Goal: Task Accomplishment & Management: Manage account settings

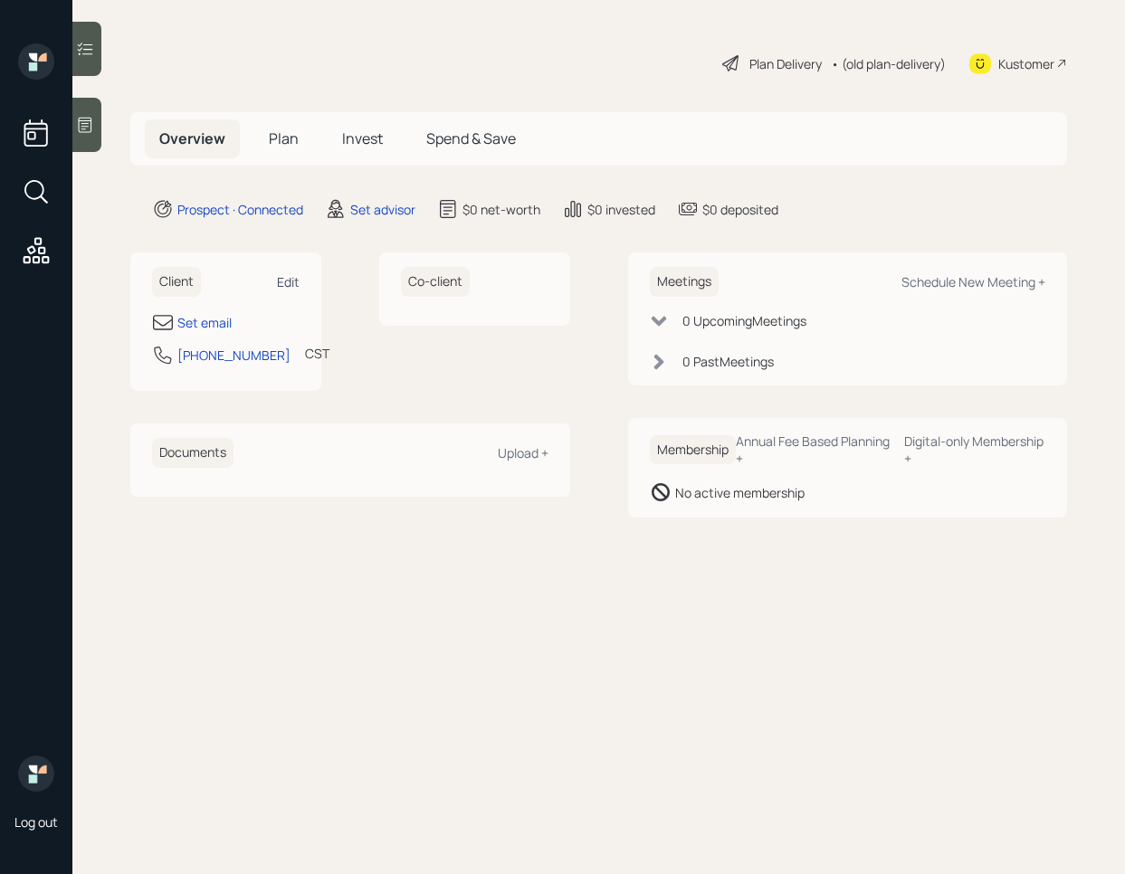
click at [277, 282] on div "Edit" at bounding box center [288, 281] width 23 height 17
select select "America/[GEOGRAPHIC_DATA]"
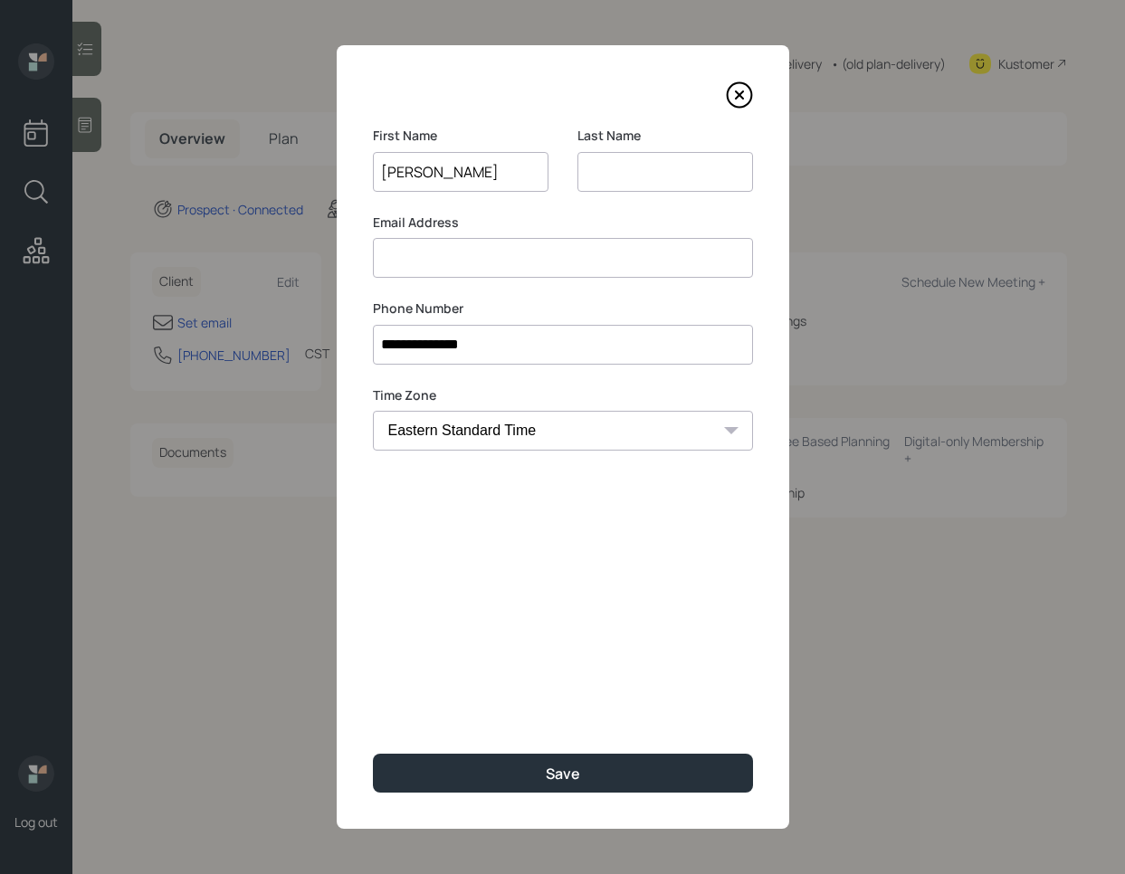
type input "[PERSON_NAME]"
type input "M"
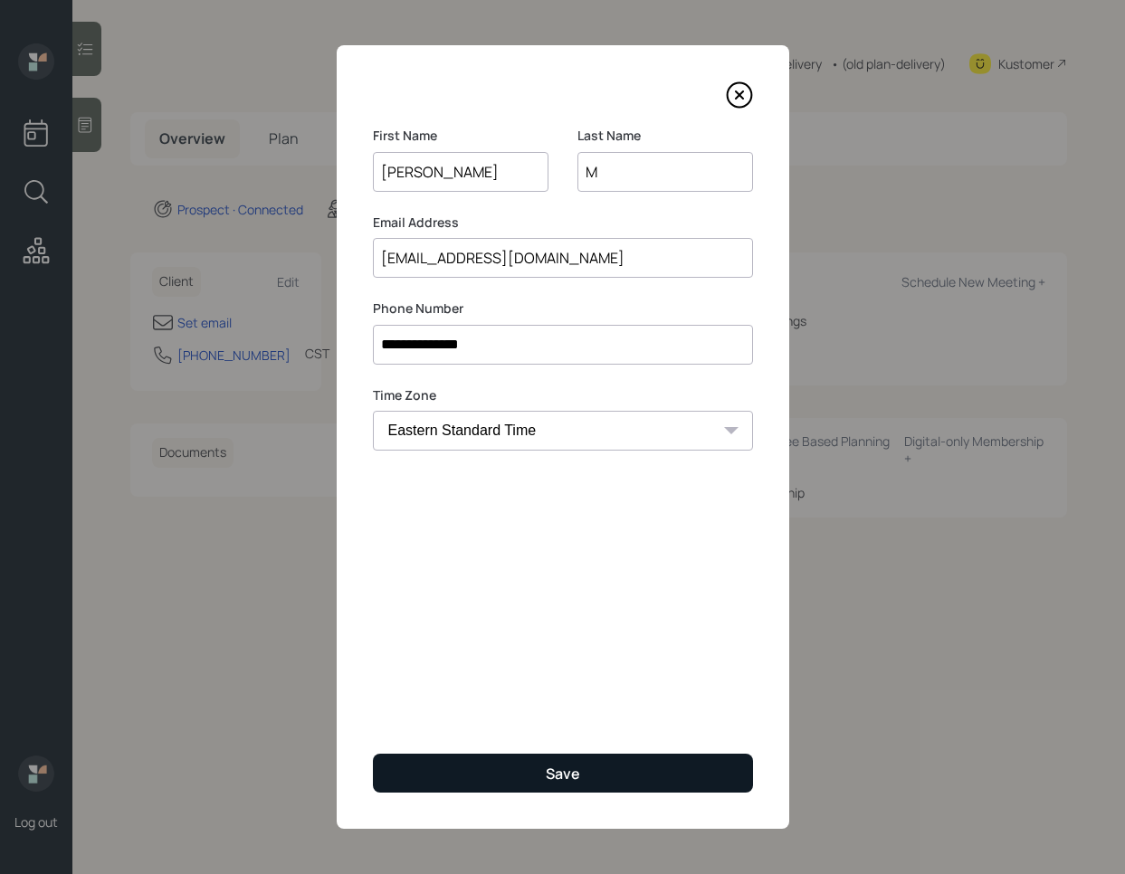
type input "[EMAIL_ADDRESS][DOMAIN_NAME]"
click at [588, 774] on button "Save" at bounding box center [563, 773] width 380 height 39
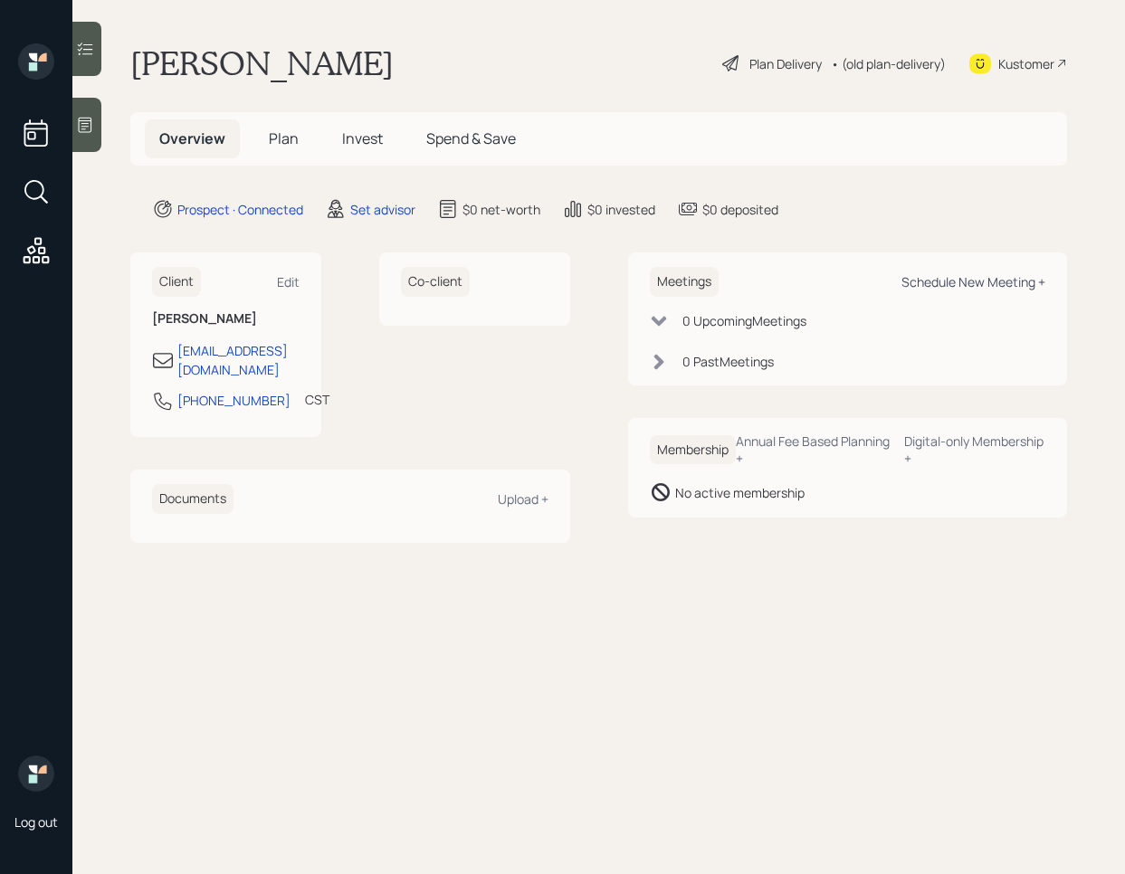
click at [953, 287] on div "Schedule New Meeting +" at bounding box center [973, 281] width 144 height 17
select select "round-[PERSON_NAME]"
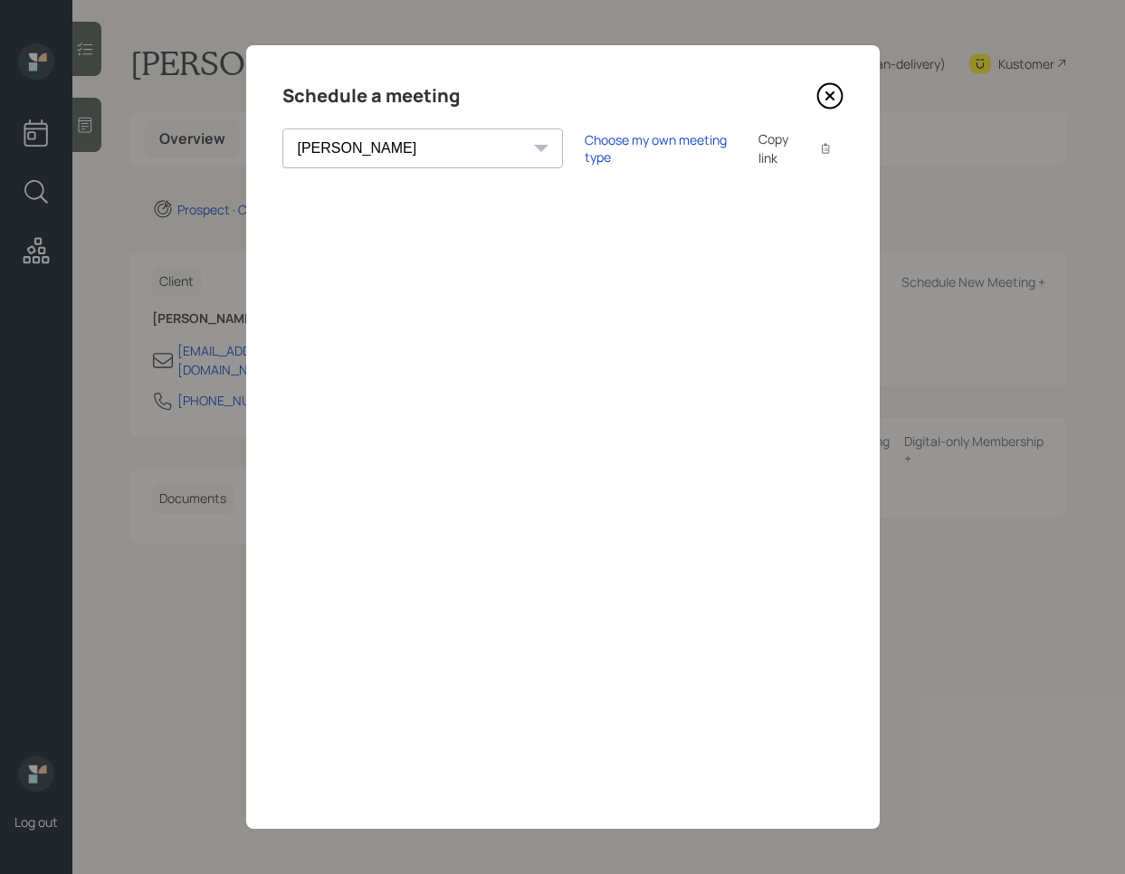
click at [827, 91] on icon at bounding box center [829, 95] width 27 height 27
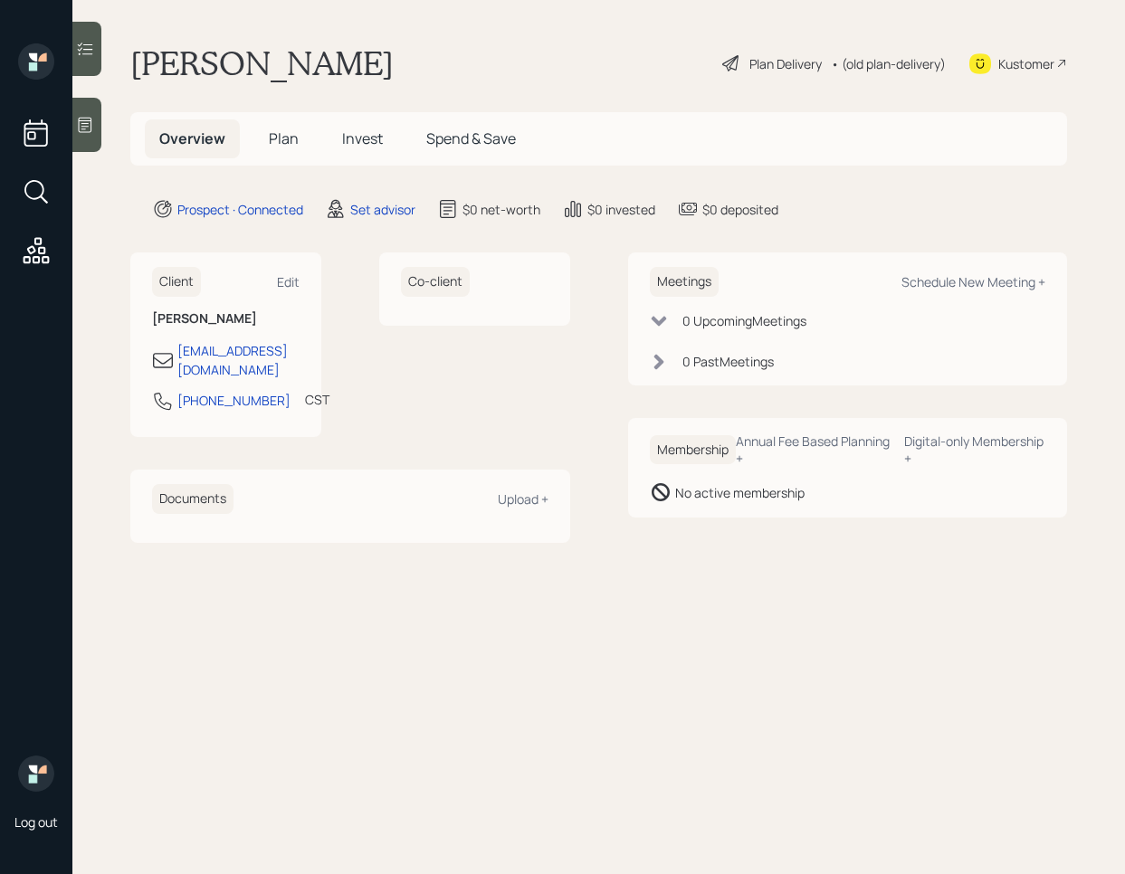
click at [101, 127] on div at bounding box center [86, 125] width 29 height 54
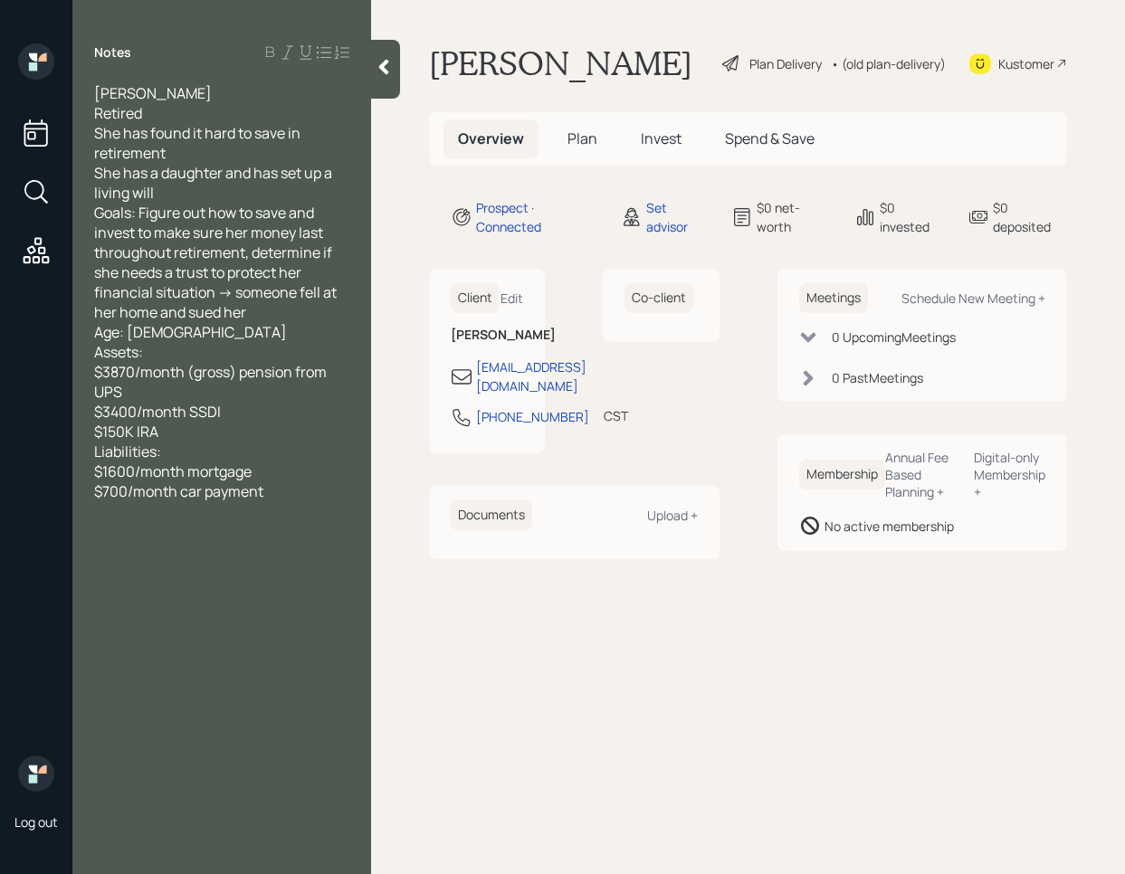
click at [394, 79] on div at bounding box center [385, 69] width 29 height 59
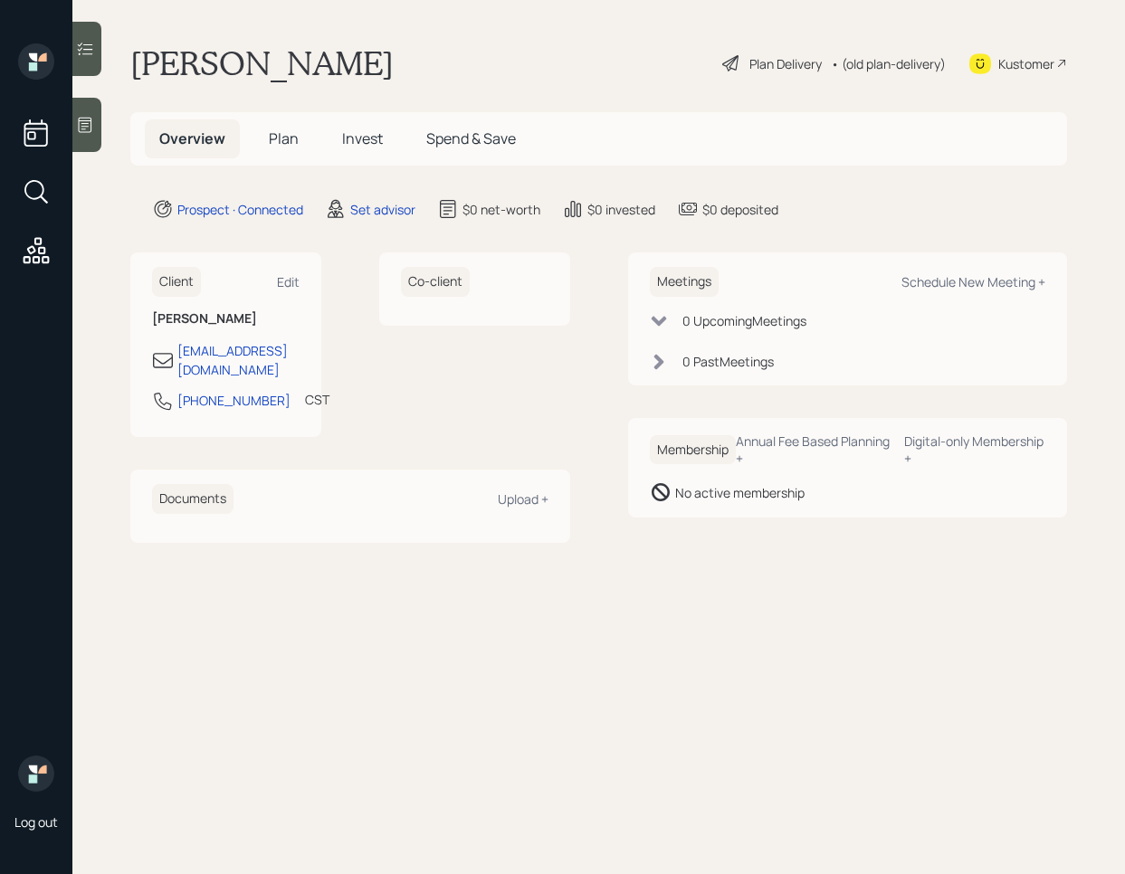
click at [301, 281] on div "Client Edit [PERSON_NAME] M [EMAIL_ADDRESS][DOMAIN_NAME] [PHONE_NUMBER] CST Cur…" at bounding box center [225, 344] width 191 height 185
click at [290, 280] on div "Edit" at bounding box center [288, 281] width 23 height 17
select select "America/[GEOGRAPHIC_DATA]"
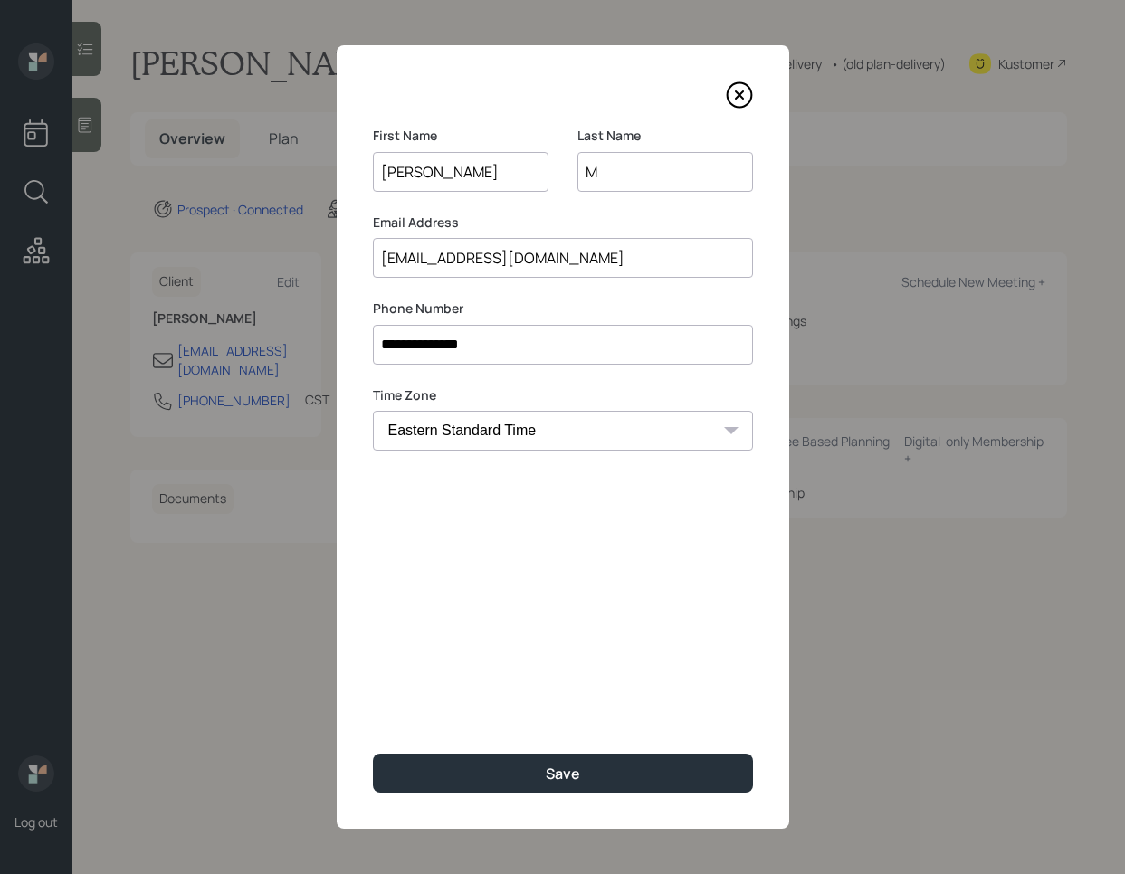
click at [641, 176] on input "M" at bounding box center [665, 172] width 176 height 40
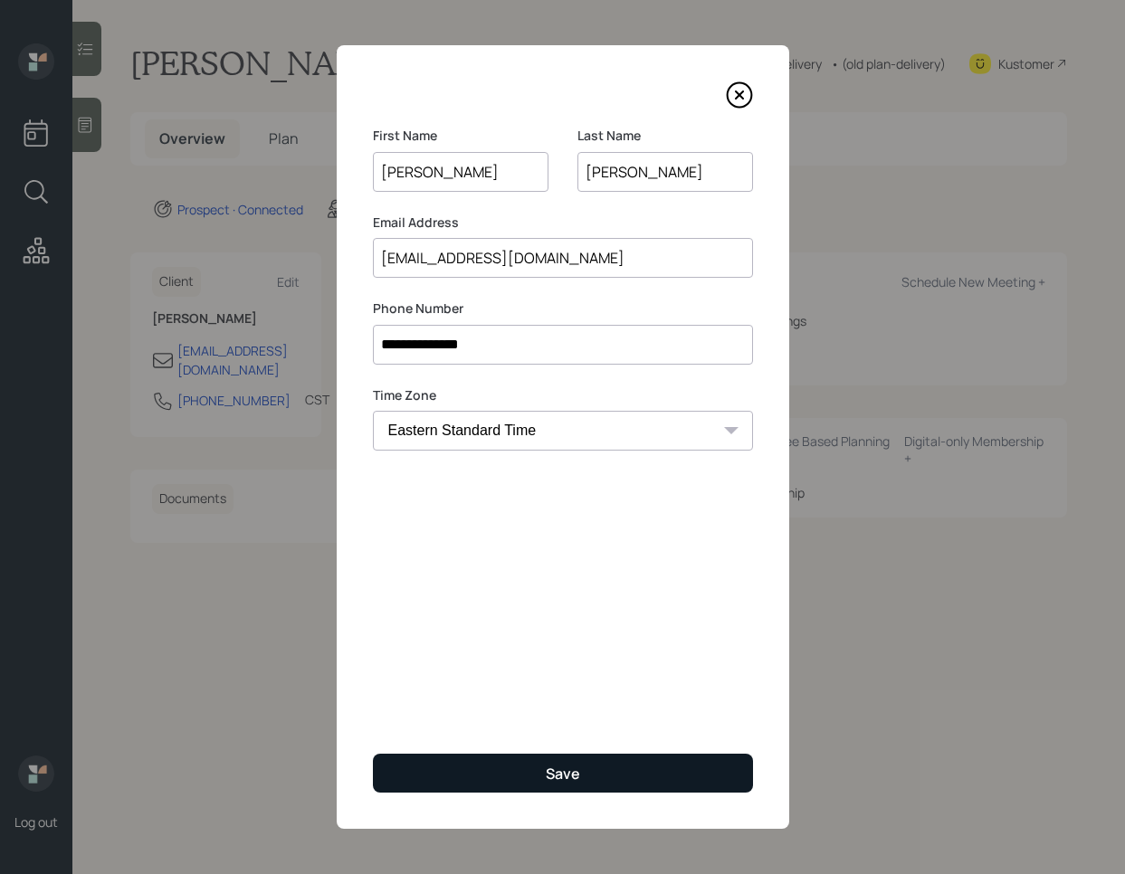
type input "[PERSON_NAME]"
click at [415, 767] on button "Save" at bounding box center [563, 773] width 380 height 39
